Goal: Information Seeking & Learning: Learn about a topic

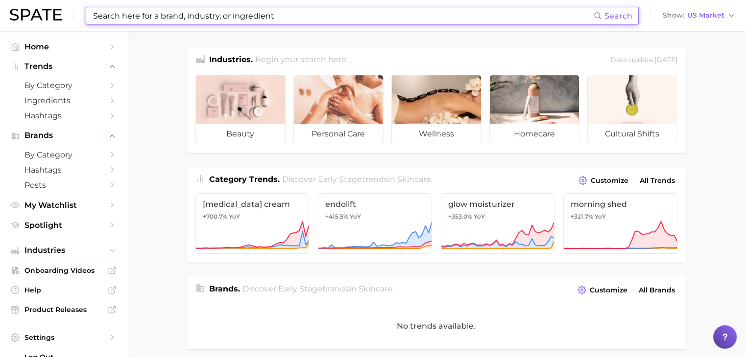
click at [404, 20] on input at bounding box center [342, 15] width 501 height 17
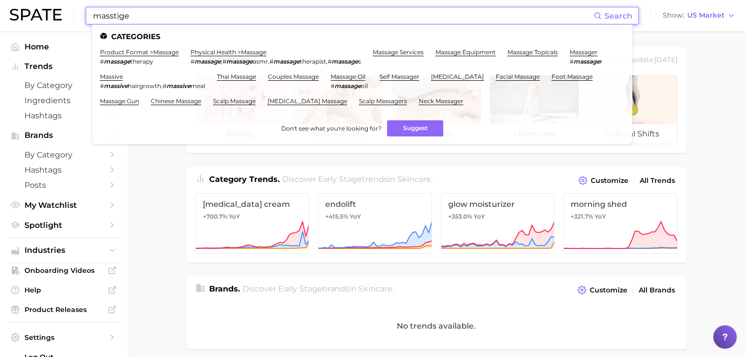
drag, startPoint x: 373, startPoint y: 17, endPoint x: 82, endPoint y: 18, distance: 290.3
click at [82, 18] on div "masstige Search Categories product format > massage # massage therapy physical …" at bounding box center [372, 15] width 725 height 31
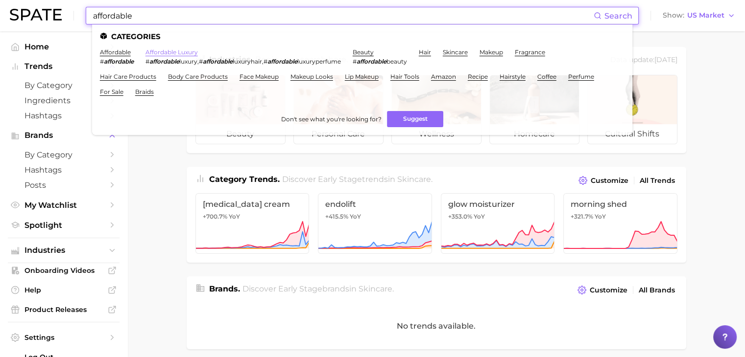
type input "affordable"
click at [174, 51] on link "affordable luxury" at bounding box center [171, 51] width 52 height 7
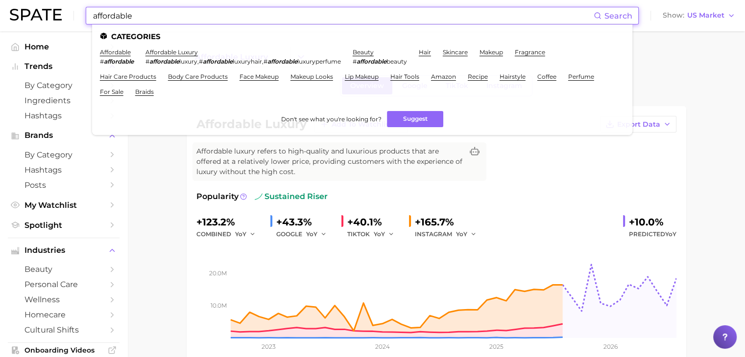
drag, startPoint x: 279, startPoint y: 20, endPoint x: 88, endPoint y: 14, distance: 191.0
click at [88, 14] on div "affordable Search Categories affordable # affordable affordable luxury # afford…" at bounding box center [362, 16] width 553 height 18
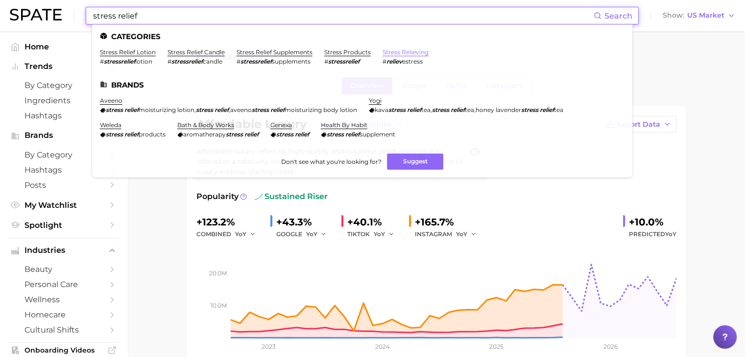
type input "stress relief"
click at [397, 51] on link "stress relieving" at bounding box center [405, 51] width 46 height 7
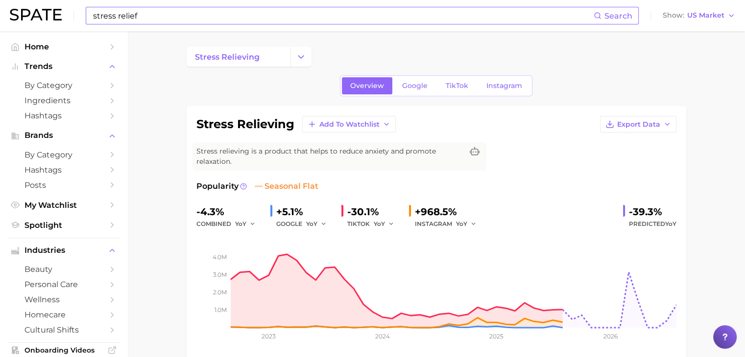
click at [437, 83] on link "TikTok" at bounding box center [456, 85] width 39 height 17
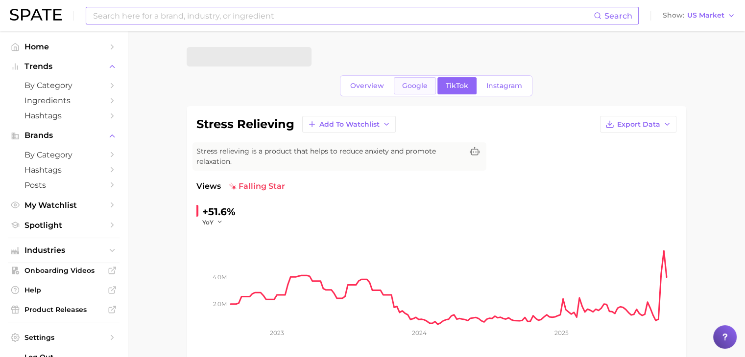
click at [409, 85] on span "Google" at bounding box center [414, 86] width 25 height 8
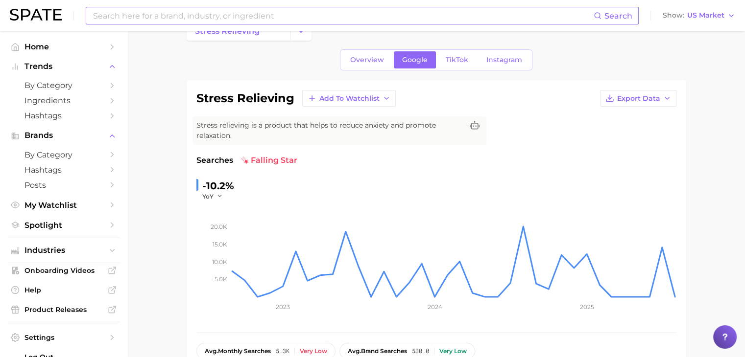
scroll to position [49, 0]
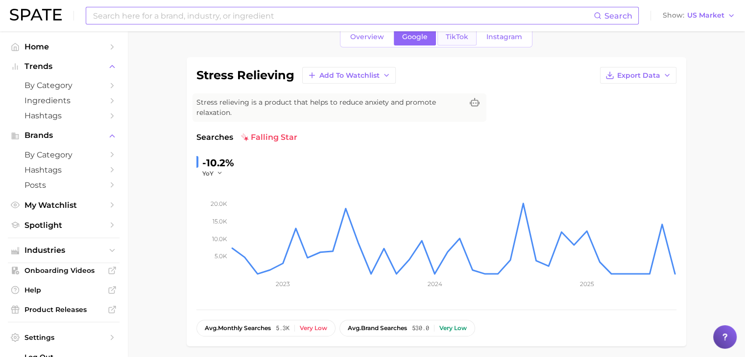
click at [452, 34] on span "TikTok" at bounding box center [456, 37] width 23 height 8
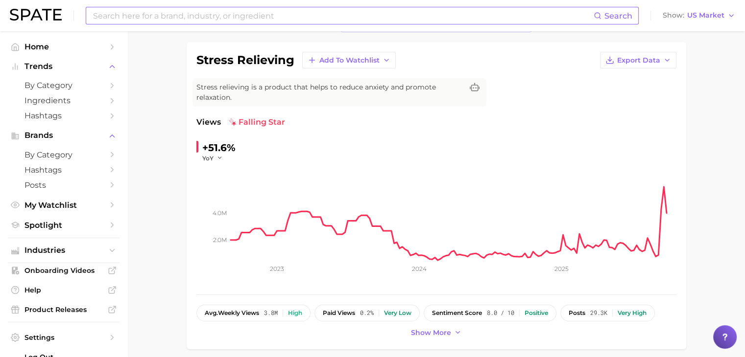
scroll to position [49, 0]
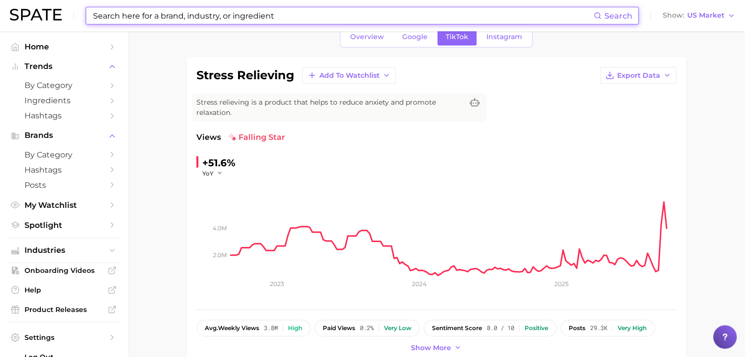
click at [271, 16] on input at bounding box center [342, 15] width 501 height 17
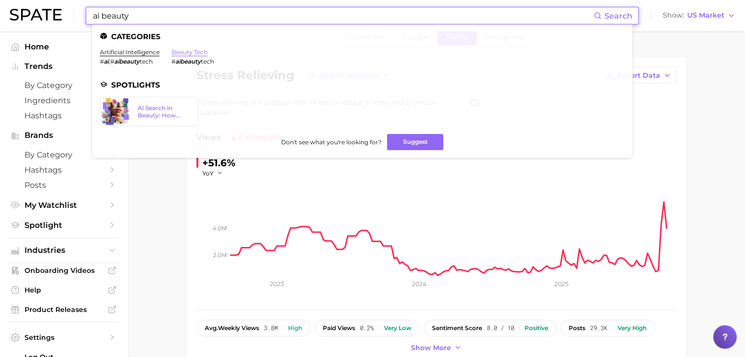
type input "ai beauty"
click at [191, 55] on link "beauty tech" at bounding box center [189, 51] width 36 height 7
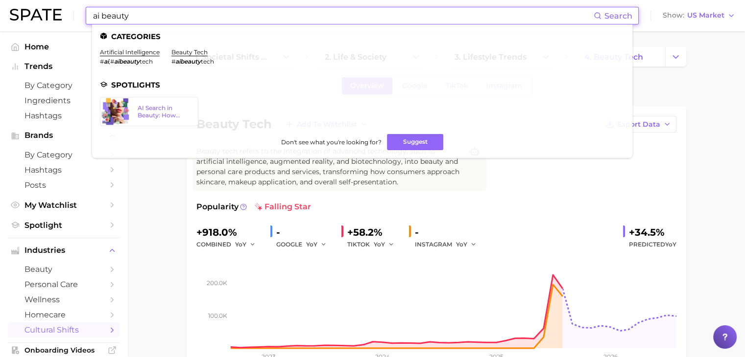
click at [269, 14] on input "ai beauty" at bounding box center [342, 15] width 501 height 17
click at [133, 54] on link "artificial intelligence" at bounding box center [130, 51] width 60 height 7
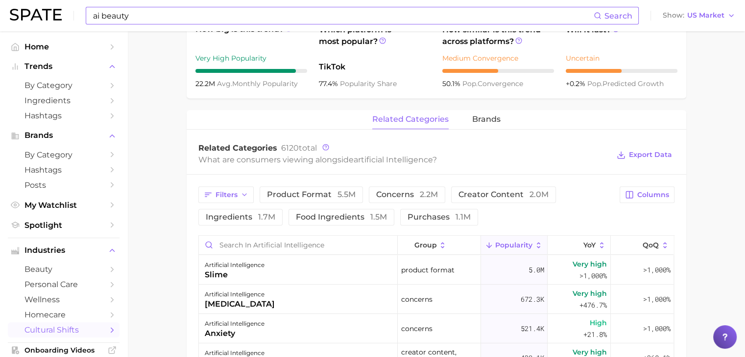
scroll to position [441, 0]
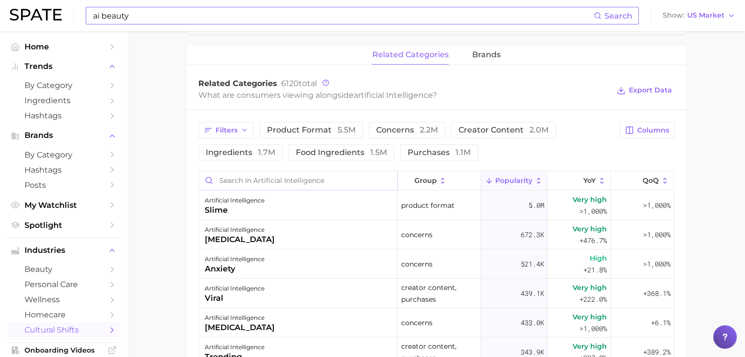
click at [319, 186] on input "Search in artificial intelligence" at bounding box center [298, 180] width 198 height 19
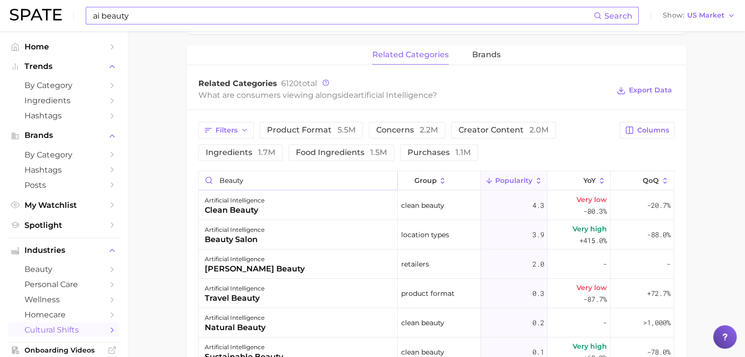
type input "beauty"
click at [312, 13] on input "ai beauty" at bounding box center [342, 15] width 501 height 17
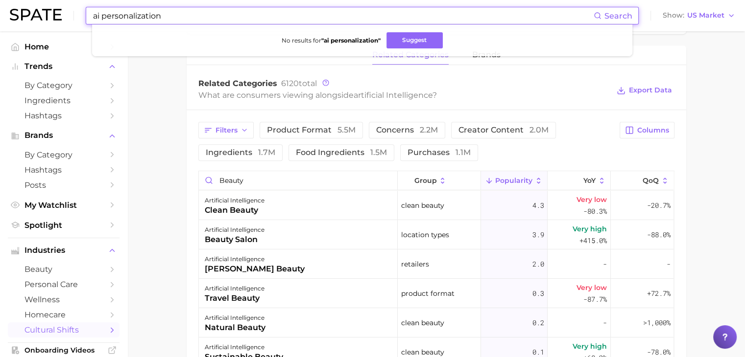
drag, startPoint x: 323, startPoint y: 19, endPoint x: 83, endPoint y: 13, distance: 240.4
click at [83, 13] on div "ai personalization Search No results for " ai personalization " Suggest Show US…" at bounding box center [372, 15] width 725 height 31
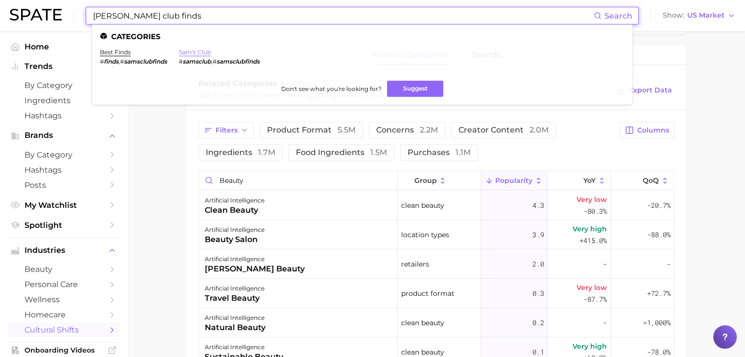
type input "sams club finds"
click at [203, 51] on link "sam's club" at bounding box center [195, 51] width 32 height 7
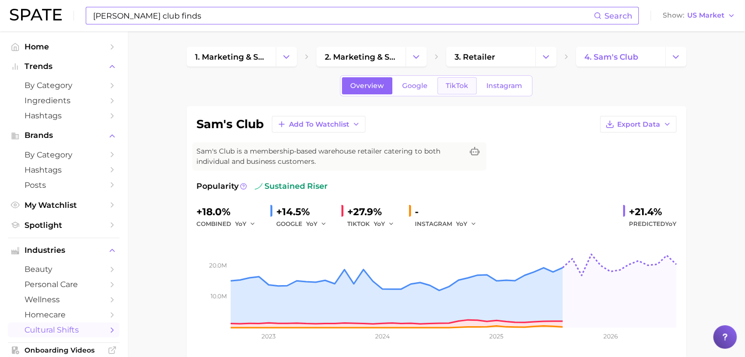
click at [462, 81] on link "TikTok" at bounding box center [456, 85] width 39 height 17
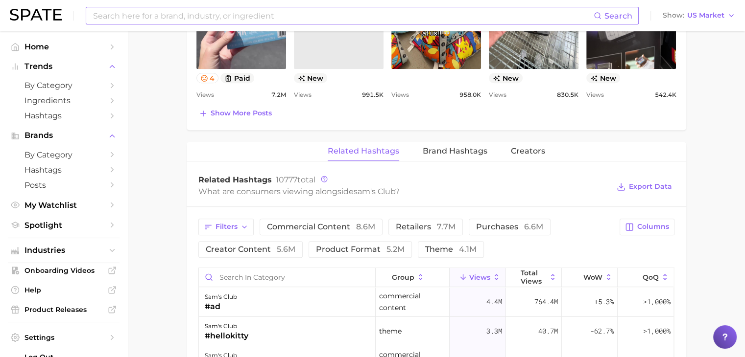
scroll to position [685, 0]
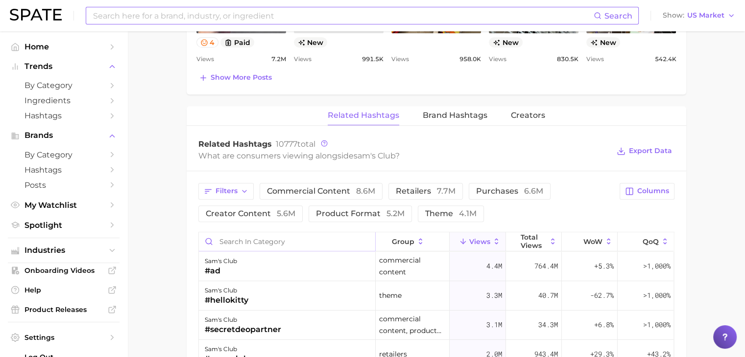
click at [289, 248] on input "Search in category" at bounding box center [287, 242] width 176 height 19
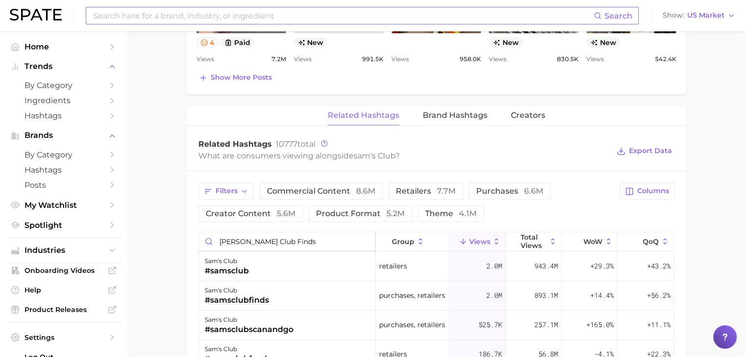
type input "sams club finds"
click at [265, 17] on input at bounding box center [342, 15] width 501 height 17
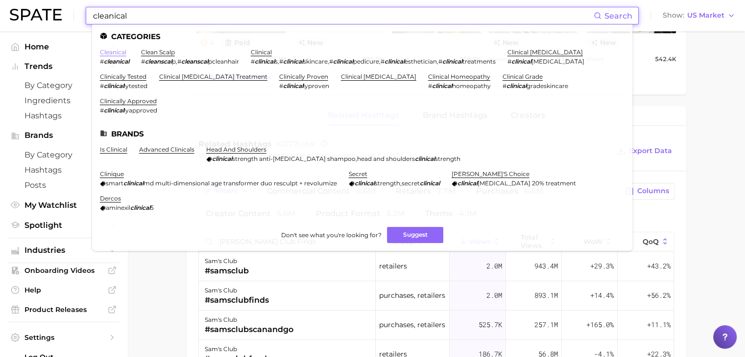
type input "cleanical"
click at [110, 56] on link "cleanical" at bounding box center [113, 51] width 26 height 7
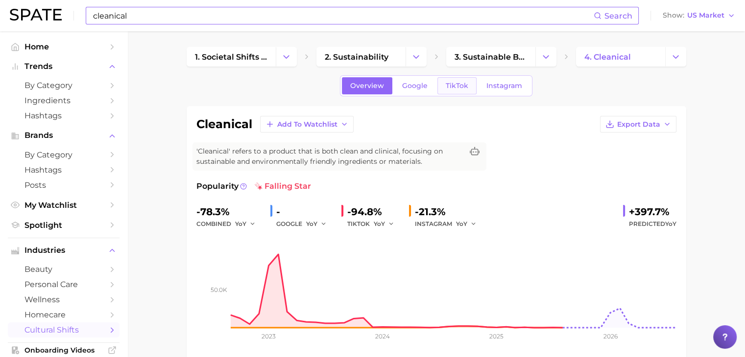
click at [465, 89] on span "TikTok" at bounding box center [456, 86] width 23 height 8
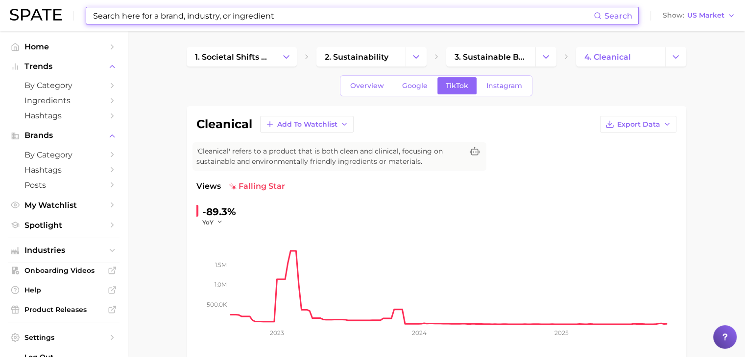
click at [361, 15] on input at bounding box center [342, 15] width 501 height 17
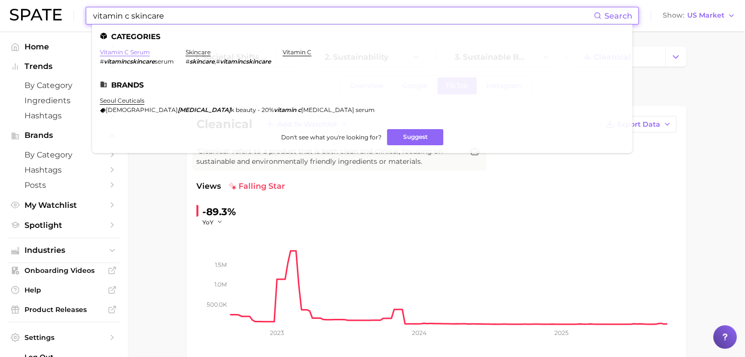
type input "vitamin c skincare"
click at [133, 52] on link "vitamin c serum" at bounding box center [125, 51] width 50 height 7
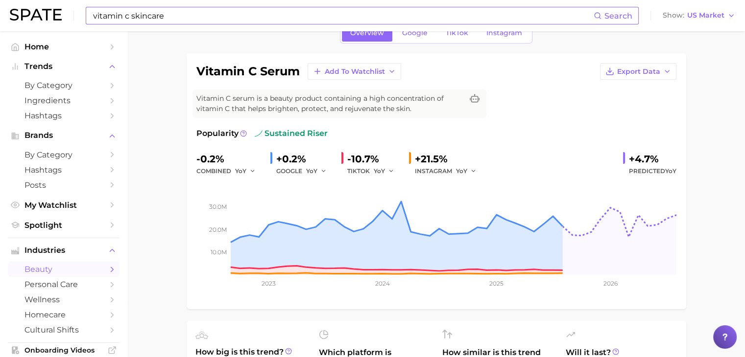
scroll to position [49, 0]
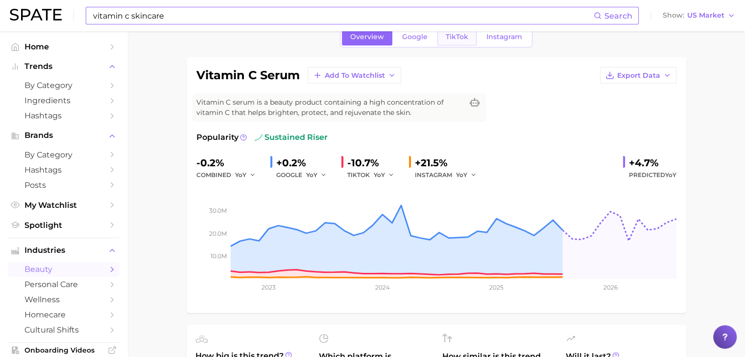
click at [453, 39] on span "TikTok" at bounding box center [456, 37] width 23 height 8
